Goal: Information Seeking & Learning: Compare options

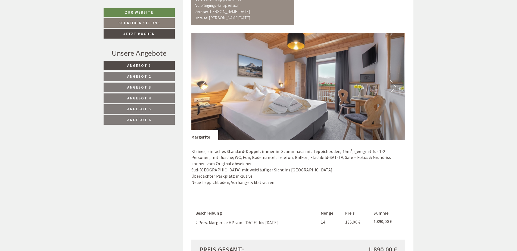
click at [155, 81] on link "Angebot 2" at bounding box center [138, 77] width 71 height 10
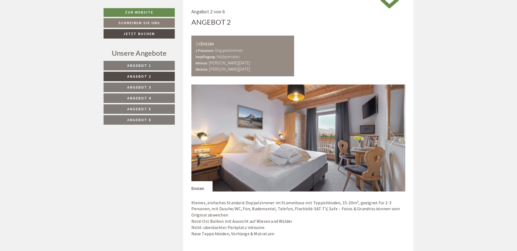
click at [156, 87] on link "Angebot 3" at bounding box center [138, 88] width 71 height 10
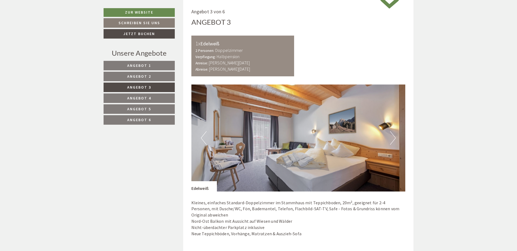
click at [158, 100] on link "Angebot 4" at bounding box center [138, 98] width 71 height 10
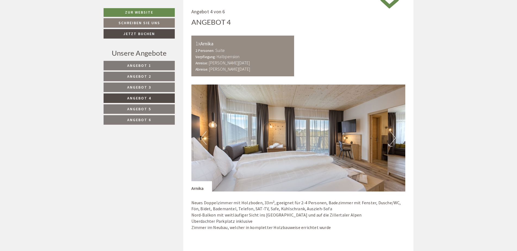
click at [158, 108] on link "Angebot 5" at bounding box center [138, 109] width 71 height 10
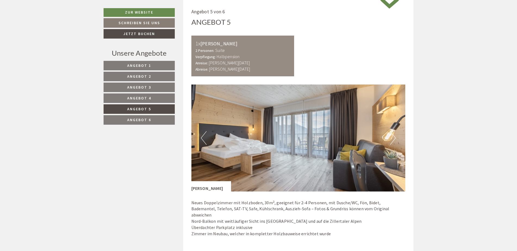
click at [157, 118] on link "Angebot 6" at bounding box center [138, 120] width 71 height 10
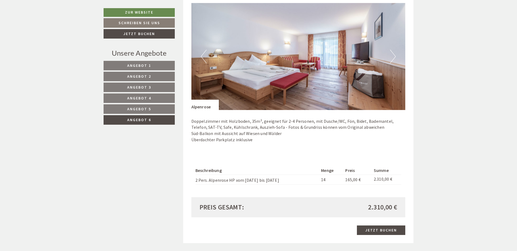
scroll to position [438, 0]
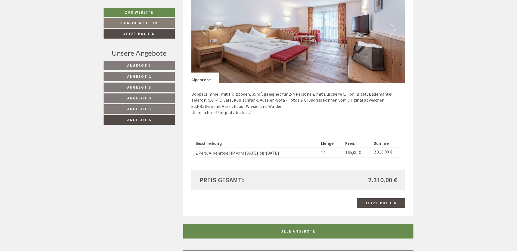
click at [153, 113] on link "Angebot 5" at bounding box center [138, 109] width 71 height 10
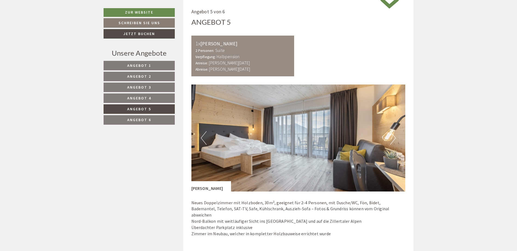
click at [152, 101] on link "Angebot 4" at bounding box center [138, 98] width 71 height 10
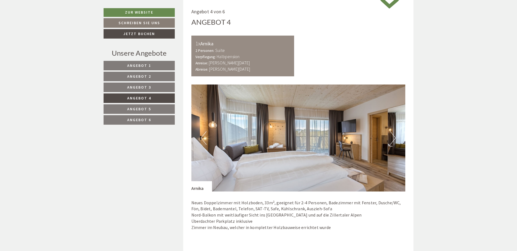
click at [152, 89] on link "Angebot 3" at bounding box center [138, 88] width 71 height 10
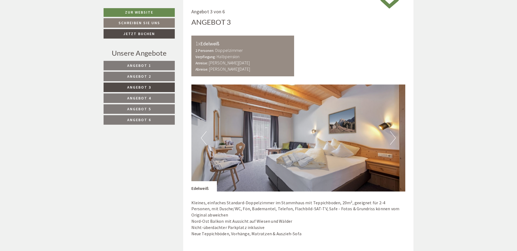
click at [153, 77] on link "Angebot 2" at bounding box center [138, 77] width 71 height 10
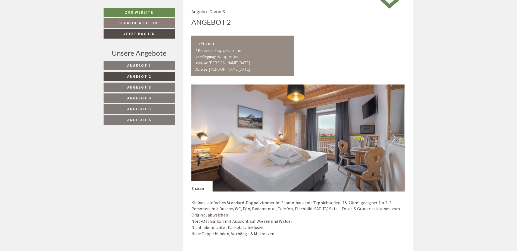
click at [156, 66] on link "Angebot 1" at bounding box center [138, 66] width 71 height 10
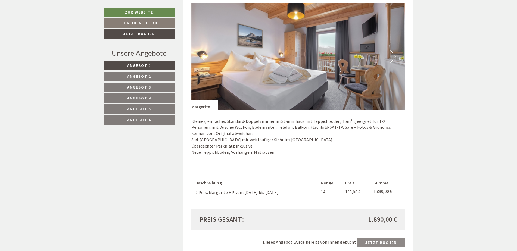
click at [154, 115] on link "Angebot 6" at bounding box center [138, 120] width 71 height 10
